Goal: Complete application form

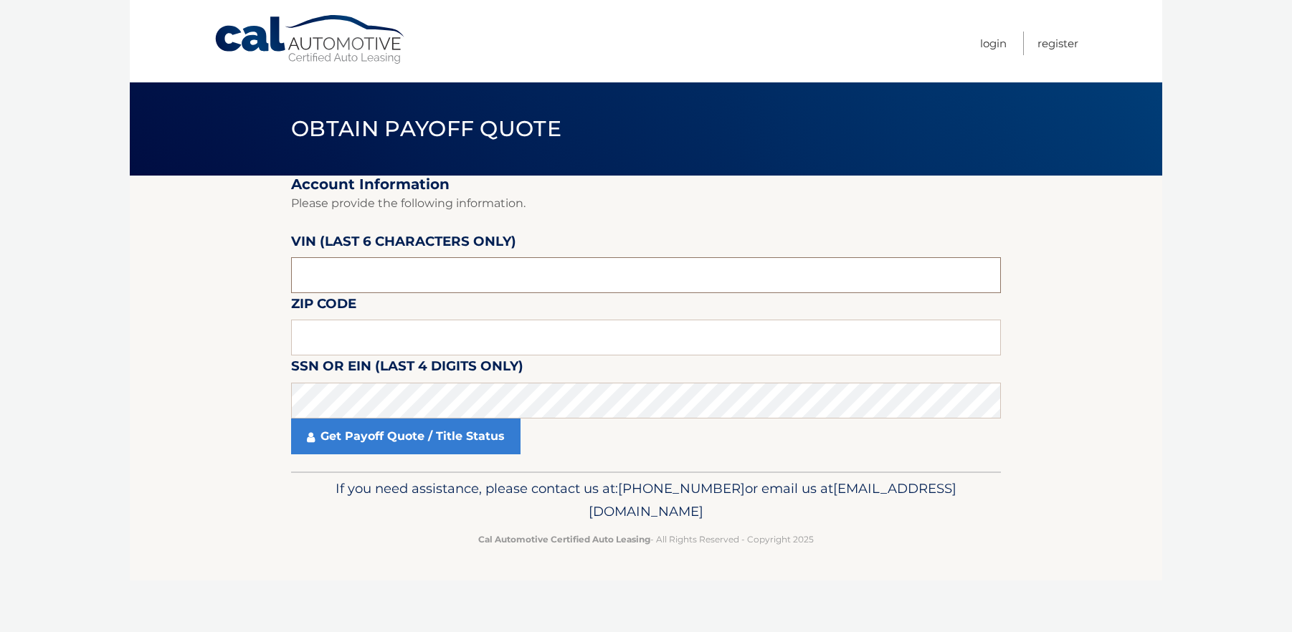
drag, startPoint x: 537, startPoint y: 283, endPoint x: 503, endPoint y: 297, distance: 36.4
click at [536, 283] on input "text" at bounding box center [646, 275] width 710 height 36
type input "439572"
click at [373, 343] on input "text" at bounding box center [646, 338] width 710 height 36
click at [789, 340] on input "text" at bounding box center [646, 338] width 710 height 36
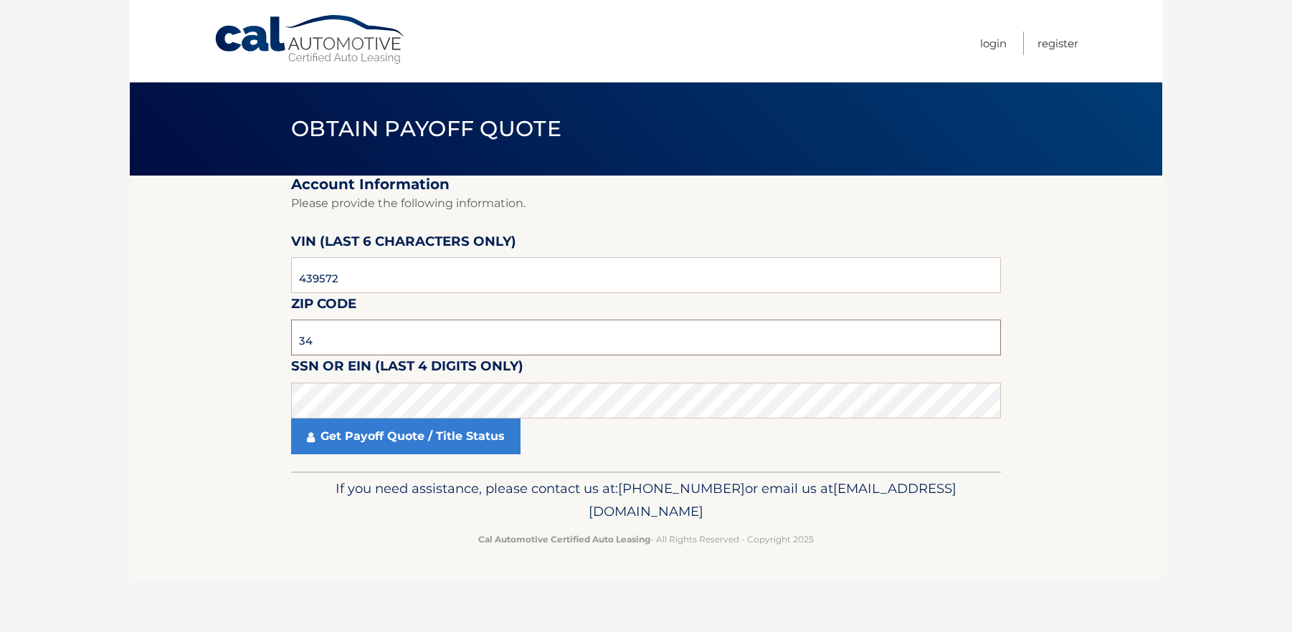
type input "3"
click at [335, 341] on input "text" at bounding box center [646, 338] width 710 height 36
type input "33950"
click button "For Originating Dealer" at bounding box center [0, 0] width 0 height 0
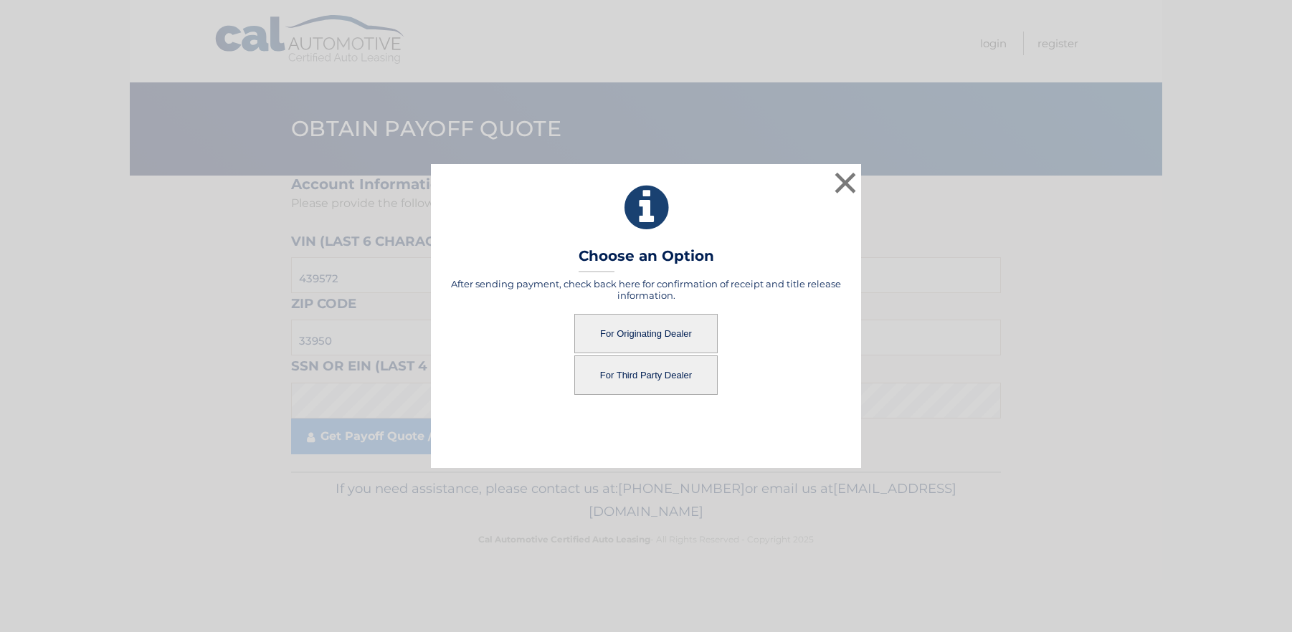
click at [660, 333] on button "For Originating Dealer" at bounding box center [645, 333] width 143 height 39
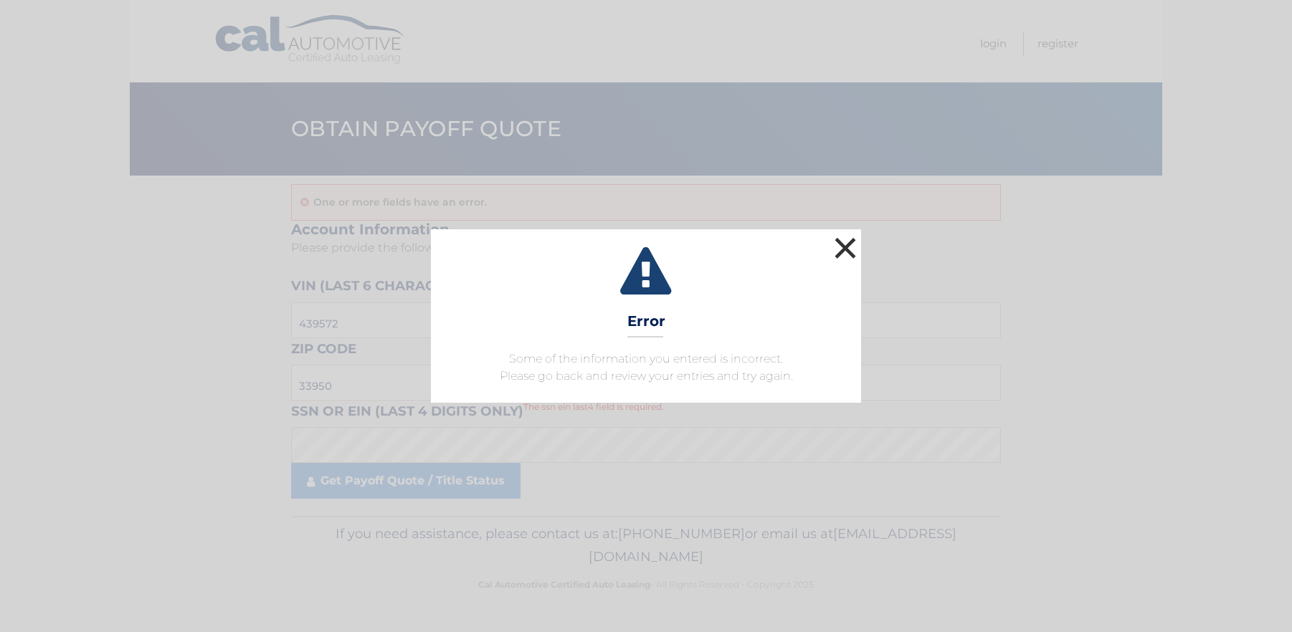
click at [852, 249] on button "×" at bounding box center [845, 248] width 29 height 29
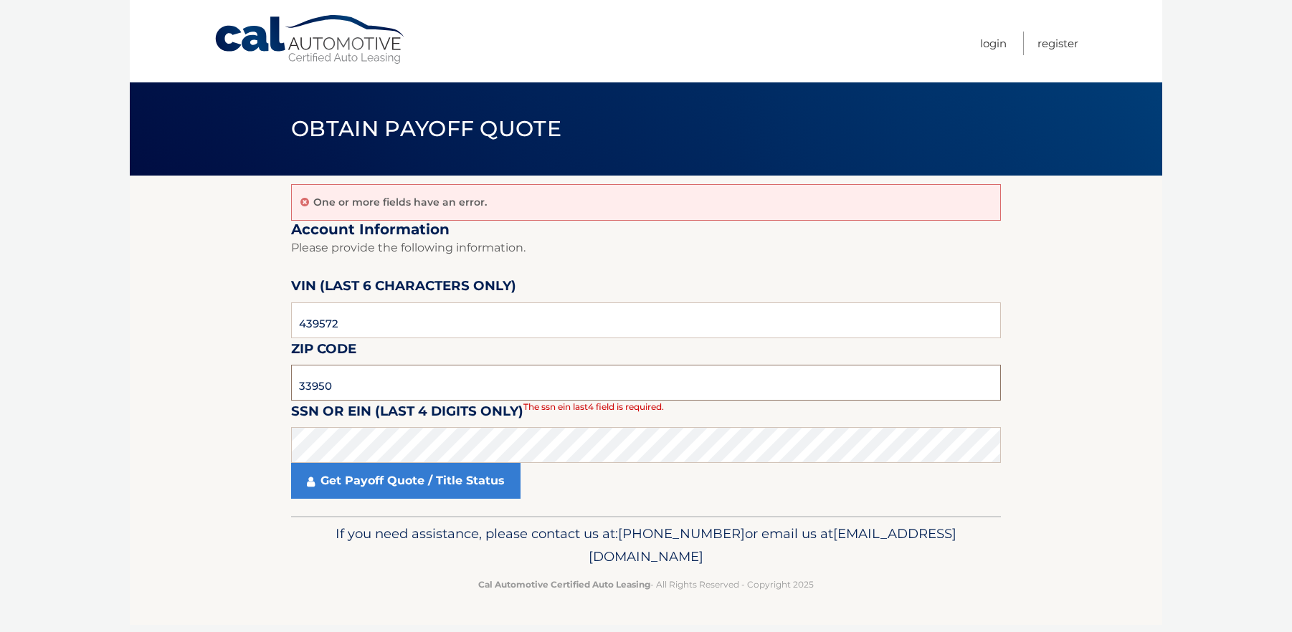
drag, startPoint x: 285, startPoint y: 386, endPoint x: 272, endPoint y: 387, distance: 12.9
click at [272, 387] on section "One or more fields have an error. Account Information Please provide the follow…" at bounding box center [646, 346] width 1033 height 341
type input "33950"
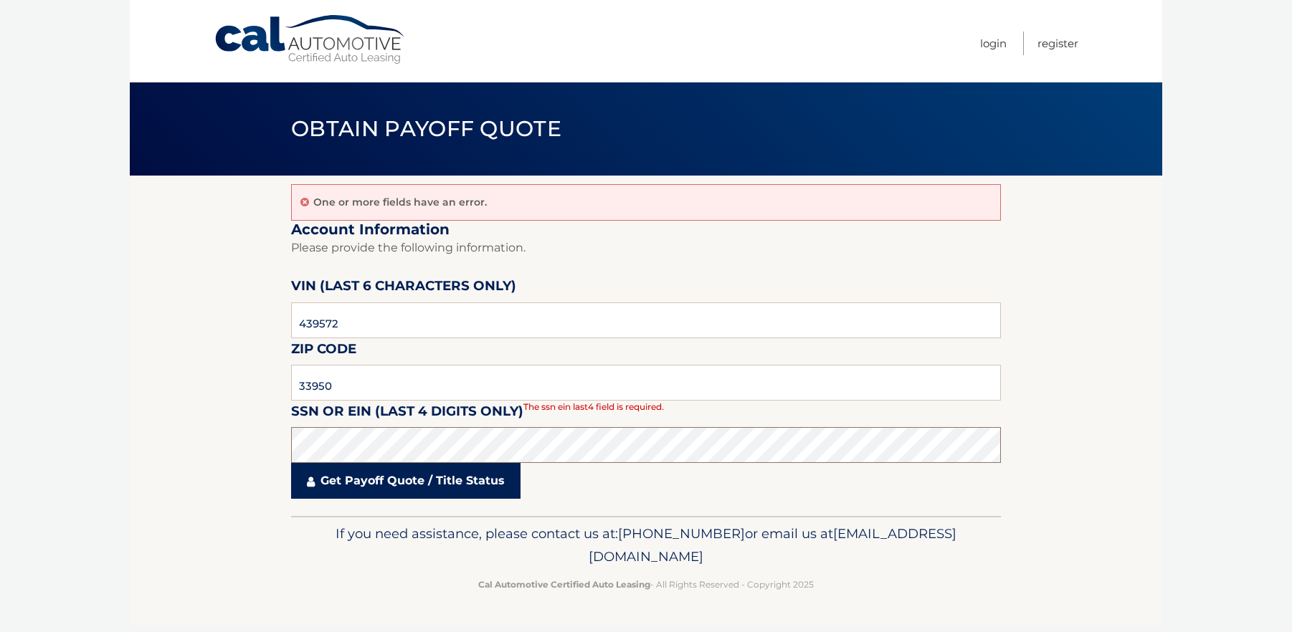
click button "For Originating Dealer" at bounding box center [0, 0] width 0 height 0
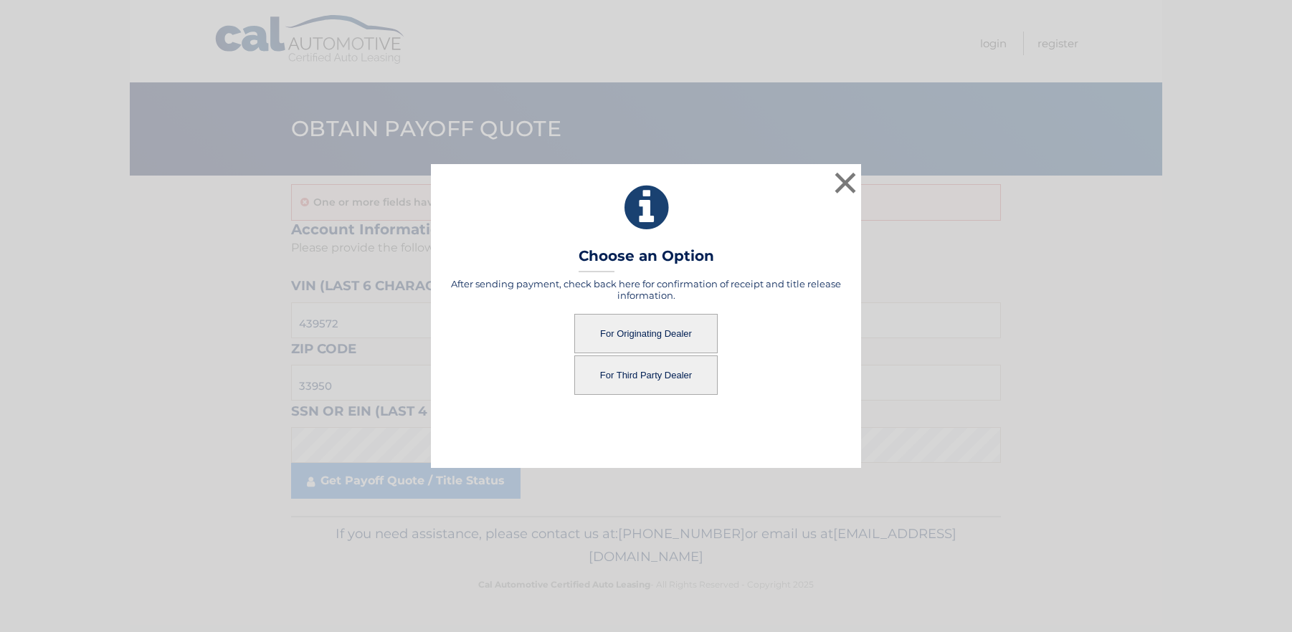
click at [675, 321] on button "For Originating Dealer" at bounding box center [645, 333] width 143 height 39
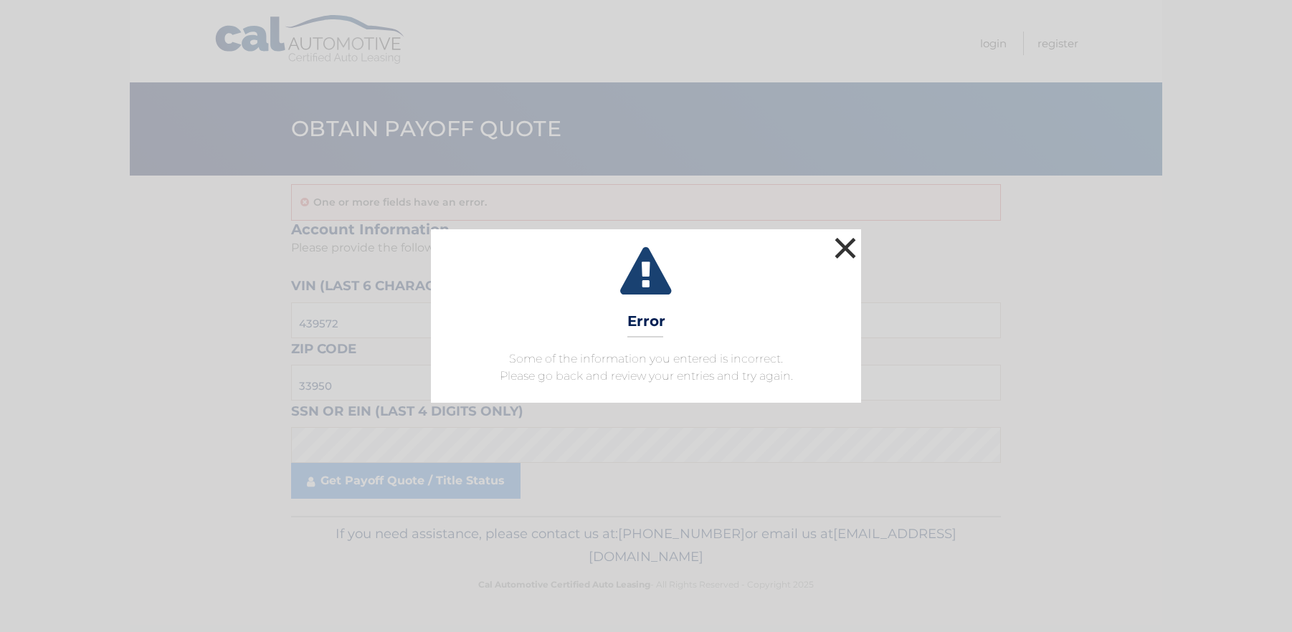
click at [848, 252] on button "×" at bounding box center [845, 248] width 29 height 29
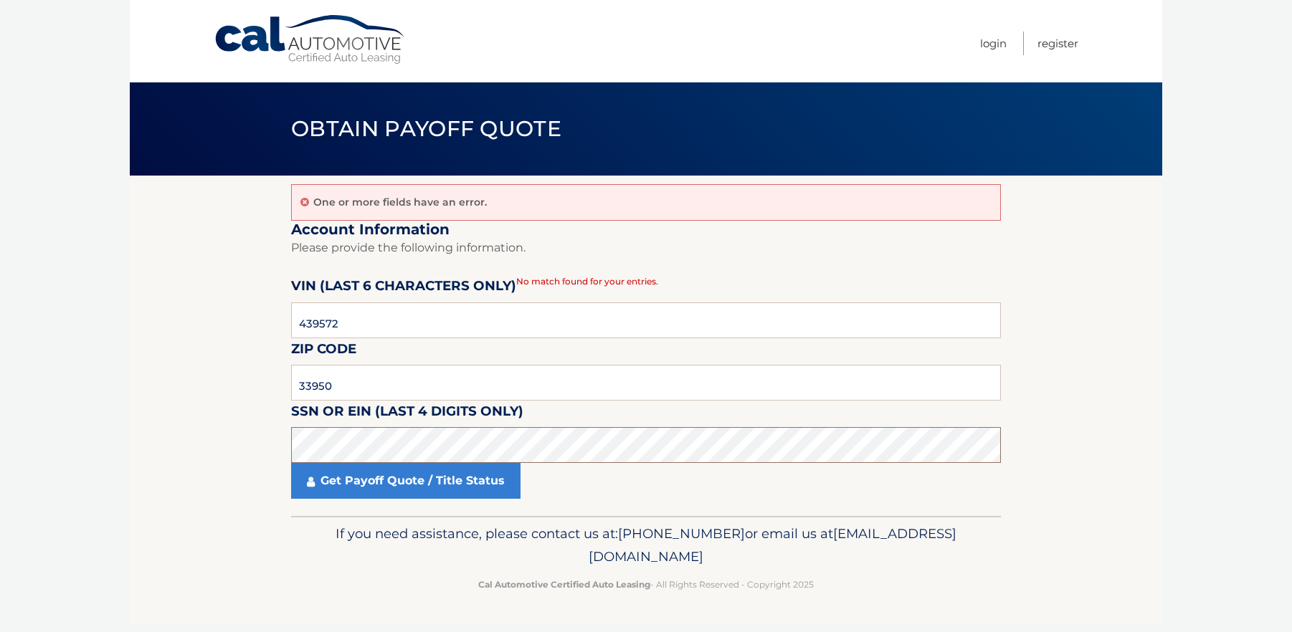
click at [273, 441] on section "One or more fields have an error. Account Information Please provide the follow…" at bounding box center [646, 346] width 1033 height 341
click button "For Originating Dealer" at bounding box center [0, 0] width 0 height 0
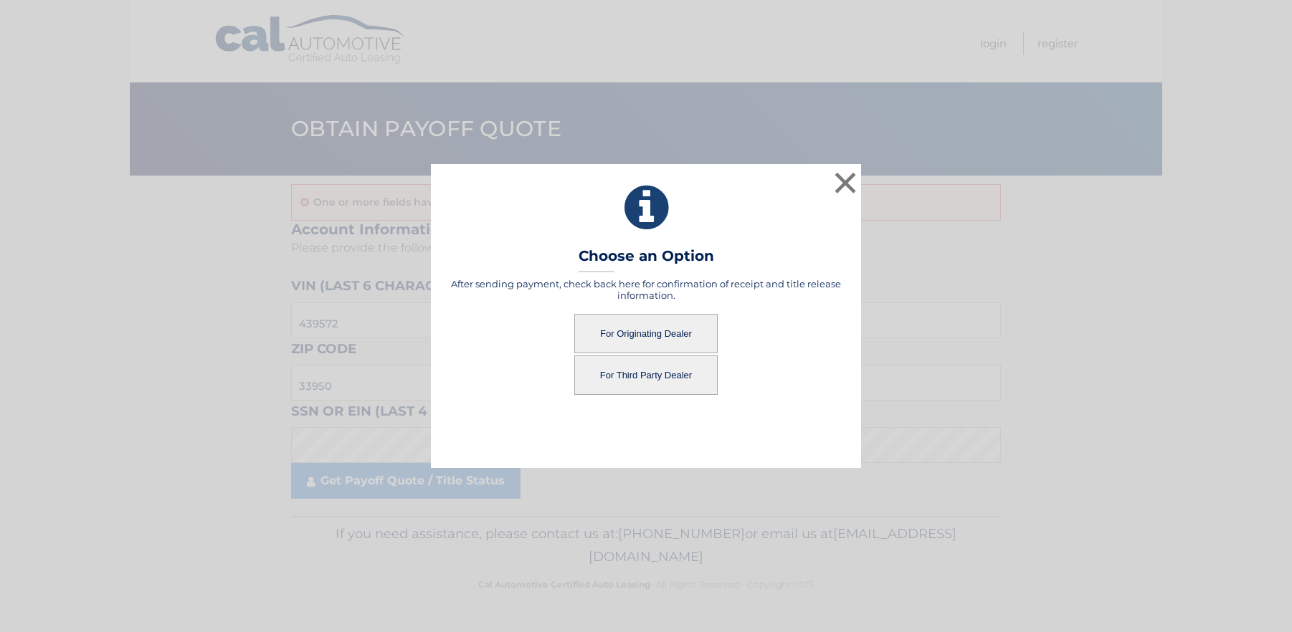
click at [687, 329] on button "For Originating Dealer" at bounding box center [645, 333] width 143 height 39
click at [667, 338] on button "For Originating Dealer" at bounding box center [645, 333] width 143 height 39
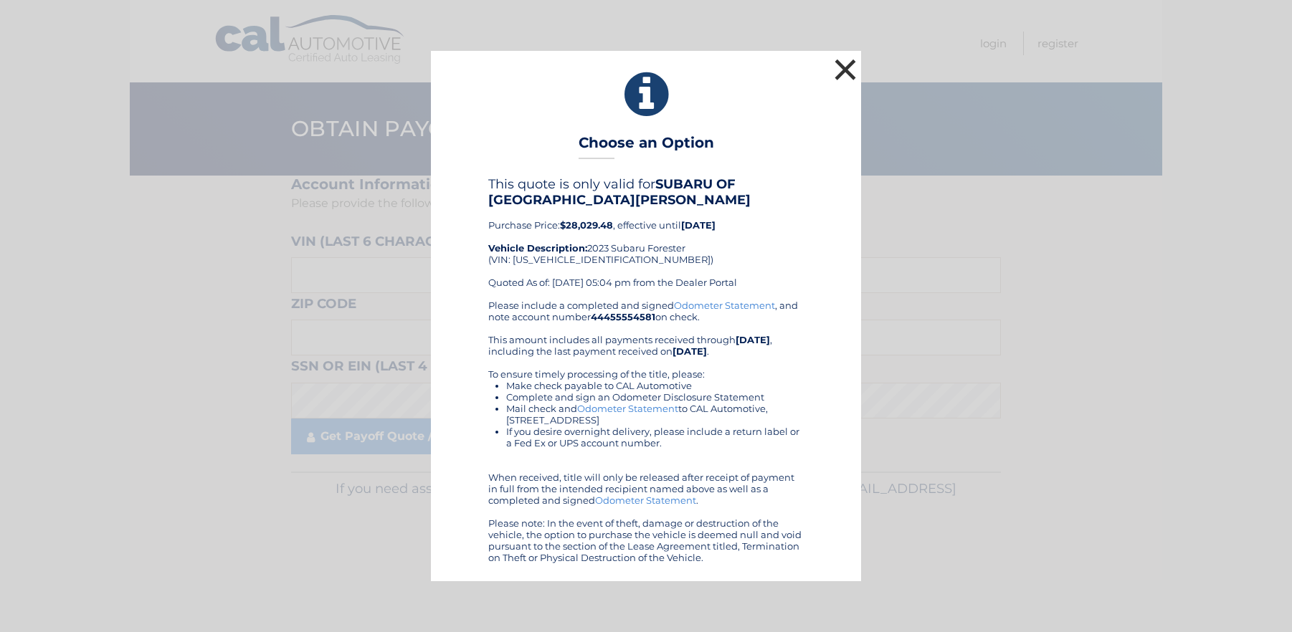
click at [848, 70] on button "×" at bounding box center [845, 69] width 29 height 29
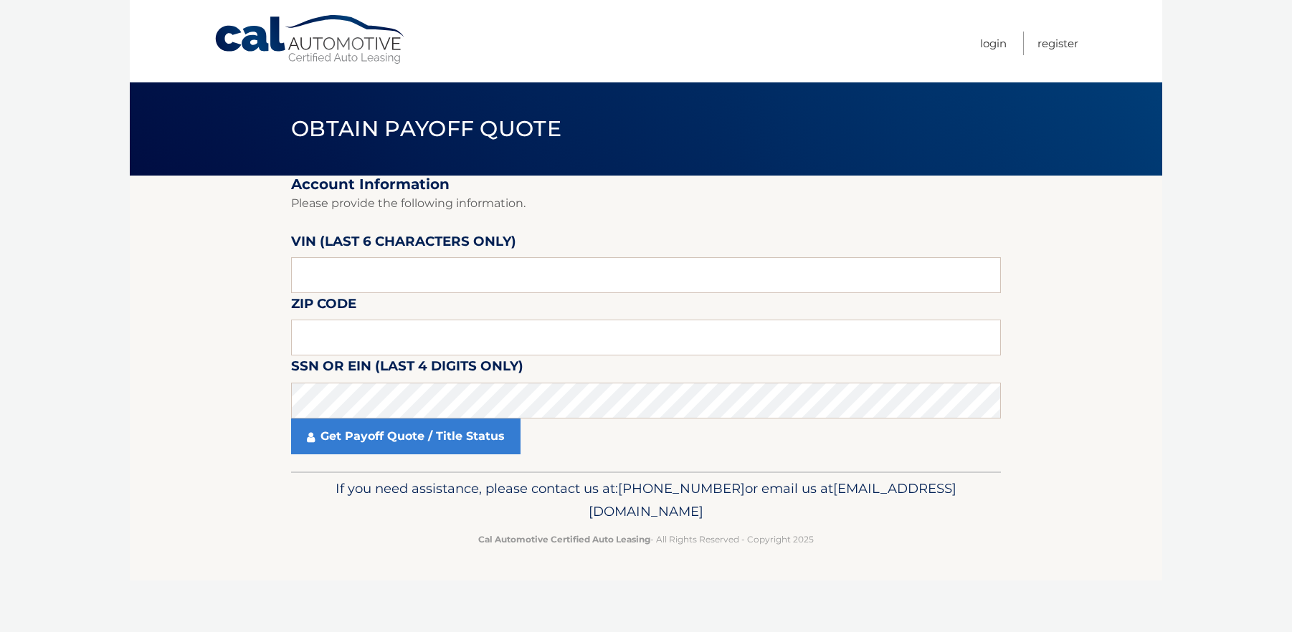
click at [26, 100] on body "Cal Automotive Menu Login Register Obtain Payoff Quote" at bounding box center [646, 316] width 1292 height 632
